Goal: Task Accomplishment & Management: Manage account settings

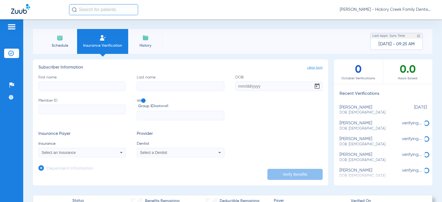
click at [69, 37] on li "Schedule" at bounding box center [60, 41] width 35 height 25
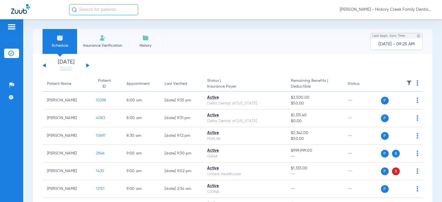
click at [88, 64] on div "[DATE] [DATE] [DATE] [DATE] [DATE] [DATE] [DATE] [DATE] [DATE] [DATE] [DATE] [D…" at bounding box center [66, 65] width 47 height 12
click at [88, 67] on div "[DATE] [DATE] [DATE] [DATE] [DATE] [DATE] [DATE] [DATE] [DATE] [DATE] [DATE] [D…" at bounding box center [66, 65] width 47 height 12
click at [87, 63] on div "[DATE] [DATE] [DATE] [DATE] [DATE] [DATE] [DATE] [DATE] [DATE] [DATE] [DATE] [D…" at bounding box center [66, 65] width 47 height 12
click at [88, 65] on button at bounding box center [87, 65] width 3 height 4
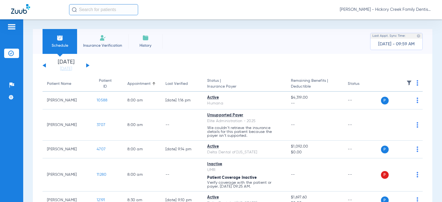
click at [45, 67] on button at bounding box center [44, 65] width 3 height 4
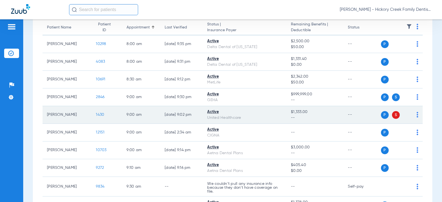
scroll to position [83, 0]
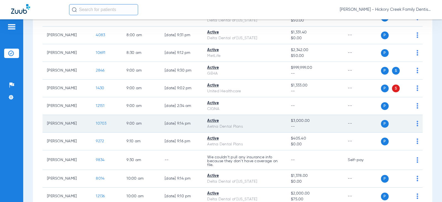
click at [403, 125] on span at bounding box center [407, 124] width 8 height 8
click at [412, 124] on div "P S" at bounding box center [400, 124] width 38 height 8
click at [417, 124] on img at bounding box center [418, 124] width 2 height 6
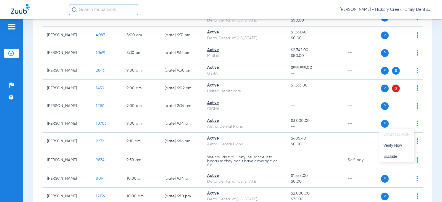
click at [95, 124] on div at bounding box center [221, 101] width 442 height 202
click at [96, 124] on span "10703" at bounding box center [101, 124] width 11 height 4
